Goal: Information Seeking & Learning: Learn about a topic

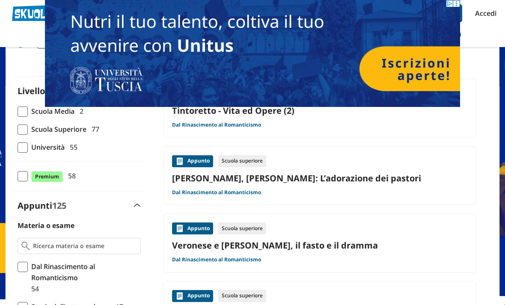
scroll to position [60, 0]
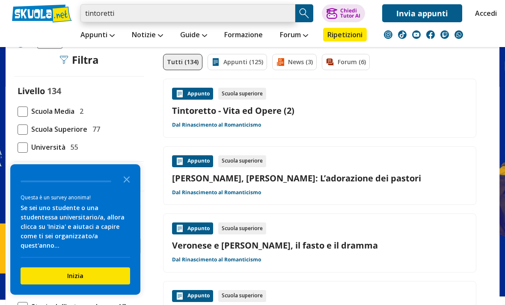
click at [123, 10] on input "tintoretti" at bounding box center [187, 13] width 215 height 18
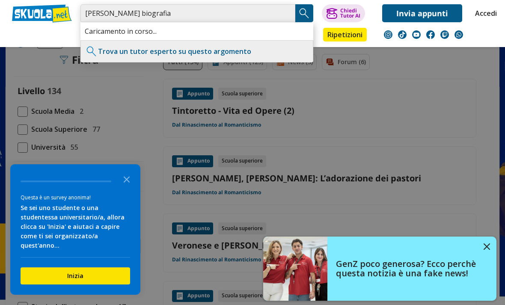
type input "[PERSON_NAME] biografia"
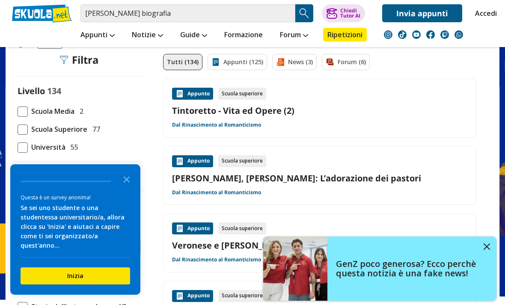
click at [306, 13] on img "Search Button" at bounding box center [304, 13] width 13 height 13
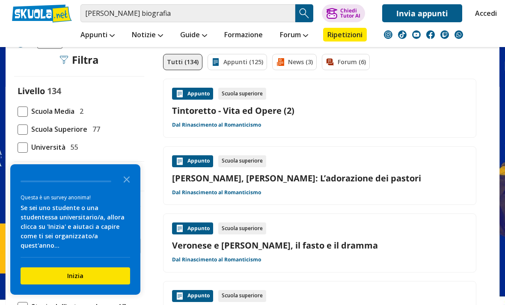
click at [301, 9] on img "Search Button" at bounding box center [304, 13] width 13 height 13
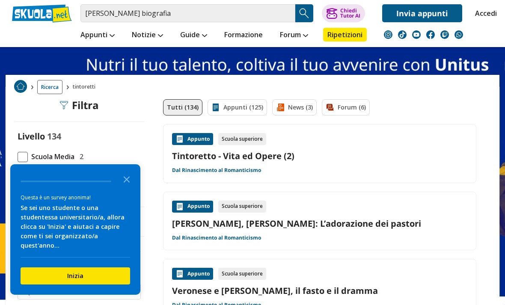
click at [238, 151] on link "Tintoretto - Vita ed Opere (2)" at bounding box center [319, 156] width 295 height 12
